Goal: Use online tool/utility: Utilize a website feature to perform a specific function

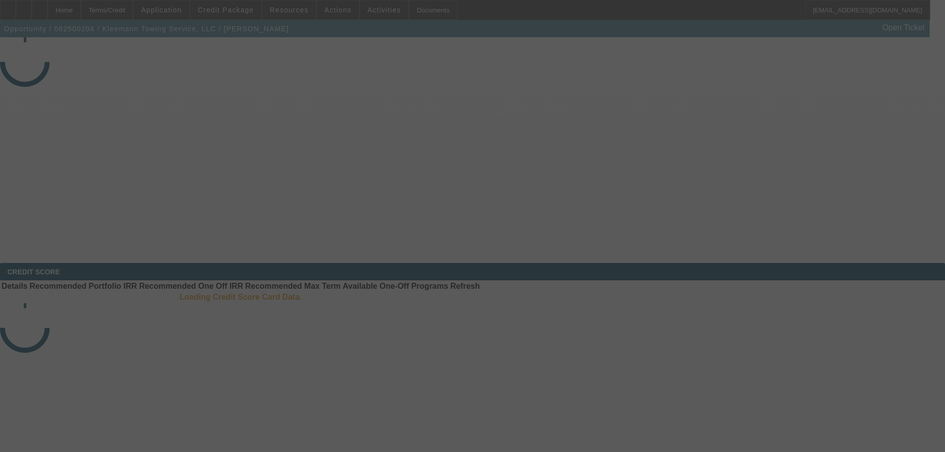
select select "4"
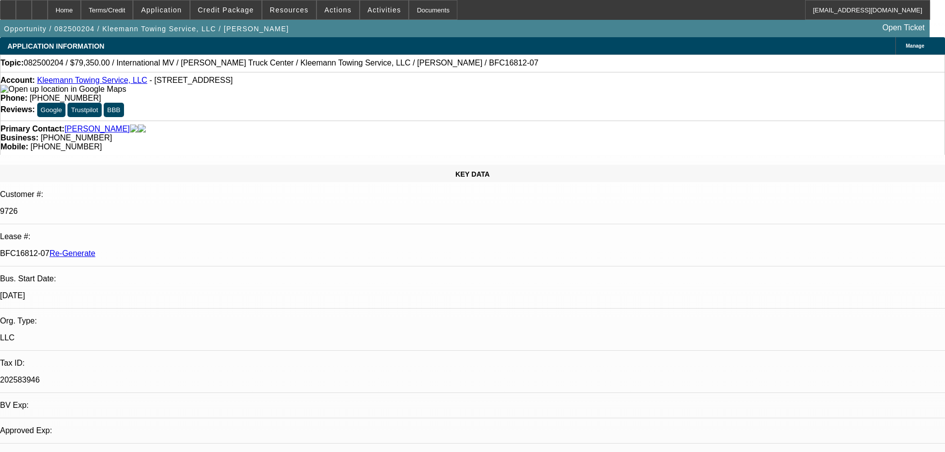
select select "0"
select select "6"
click at [374, 5] on span at bounding box center [384, 10] width 49 height 24
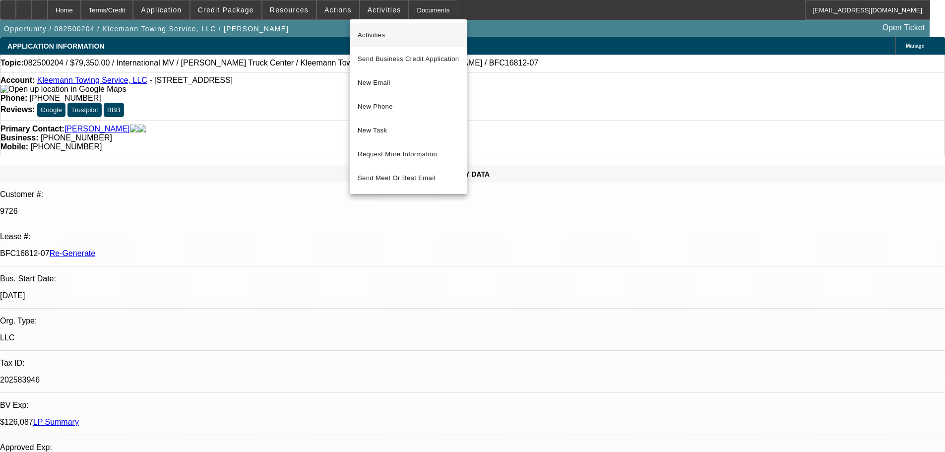
click at [378, 27] on button "Activities" at bounding box center [409, 35] width 118 height 24
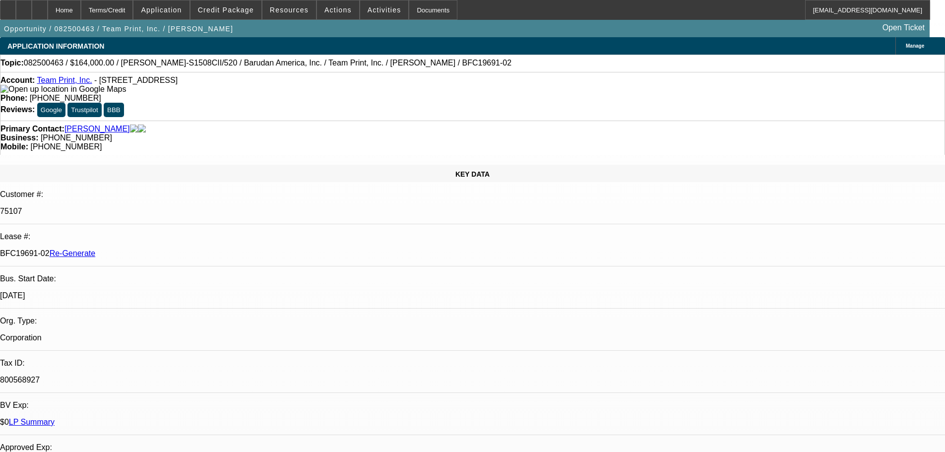
select select "3"
select select "0"
select select "2"
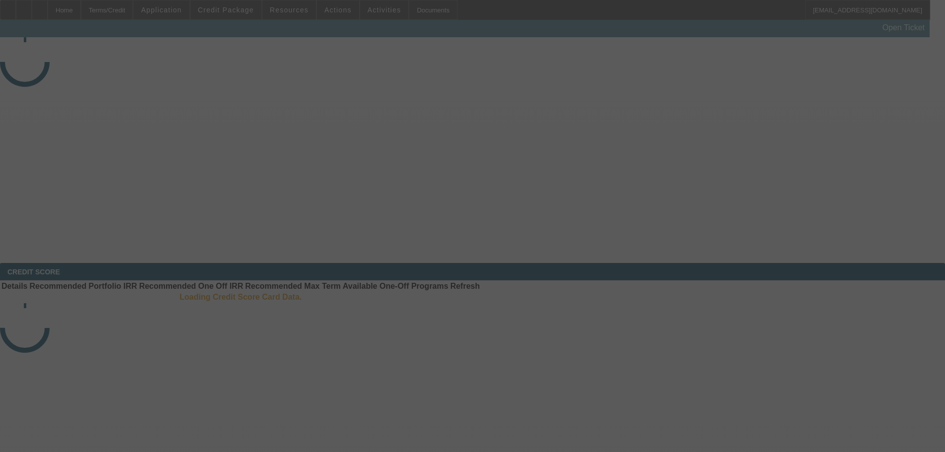
select select "3"
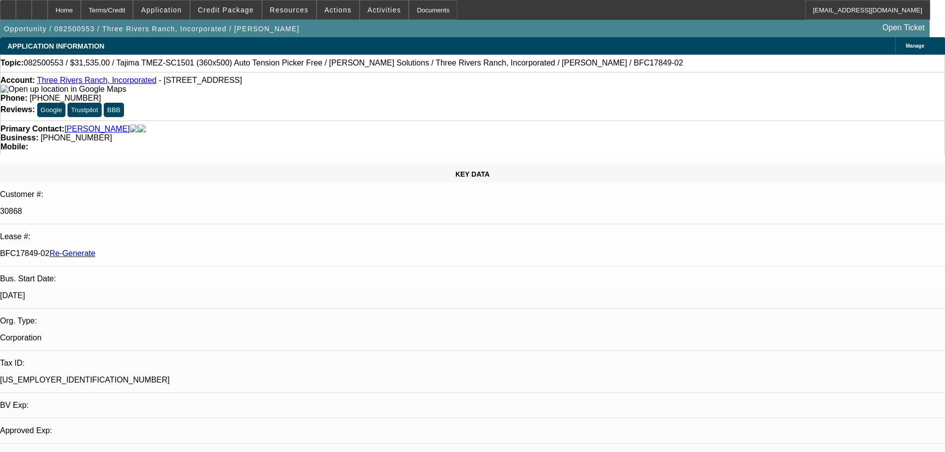
select select "0"
select select "2"
select select "0.1"
select select "4"
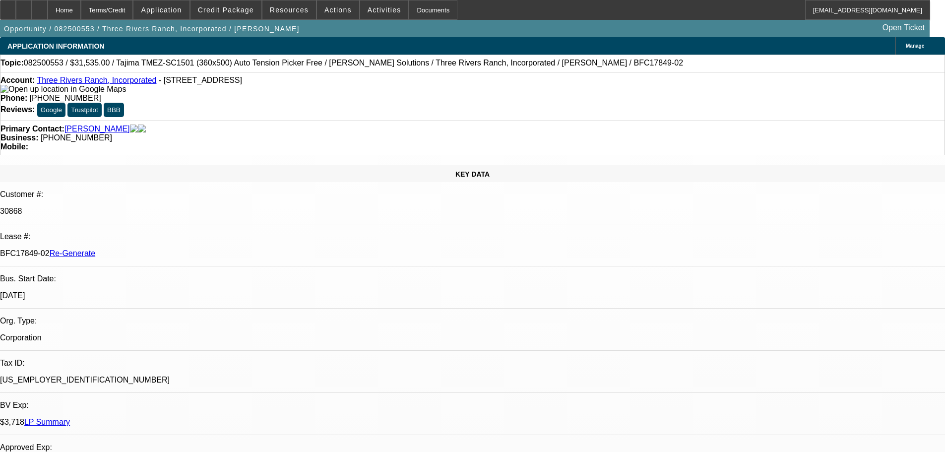
scroll to position [893, 0]
click at [369, 11] on span "Activities" at bounding box center [385, 10] width 34 height 8
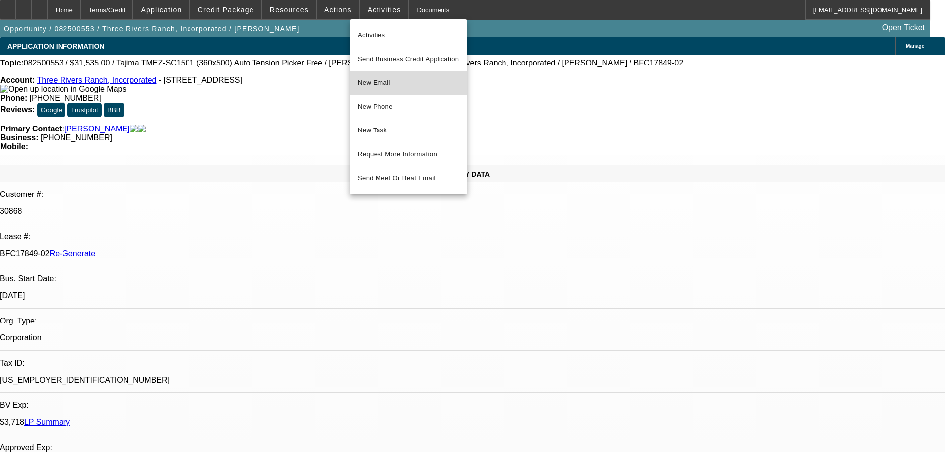
click at [380, 86] on span "New Email" at bounding box center [409, 83] width 102 height 12
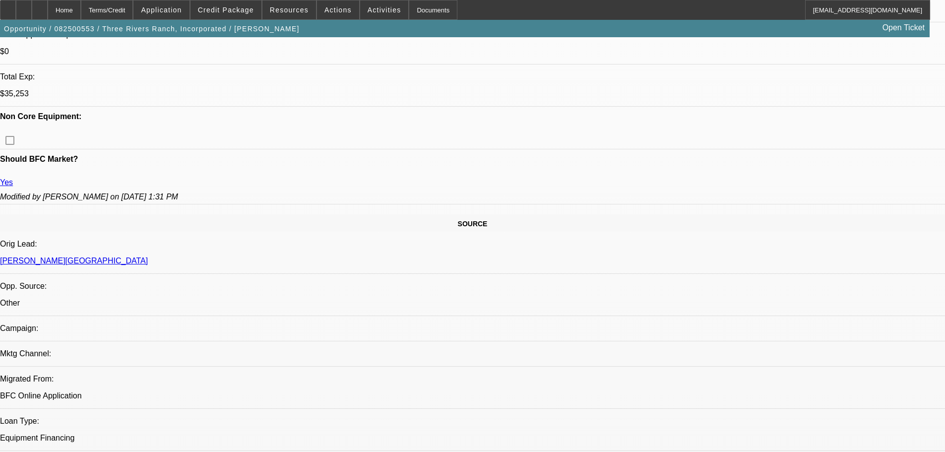
scroll to position [446, 0]
